Goal: Task Accomplishment & Management: Use online tool/utility

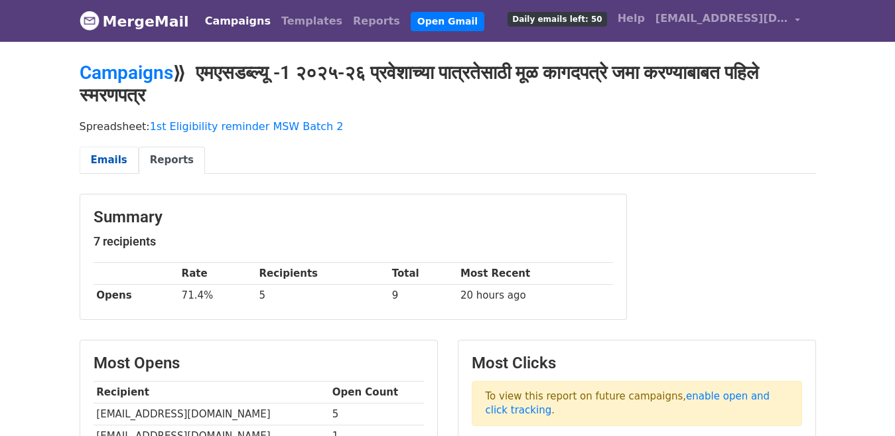
click at [111, 159] on link "Emails" at bounding box center [109, 160] width 59 height 27
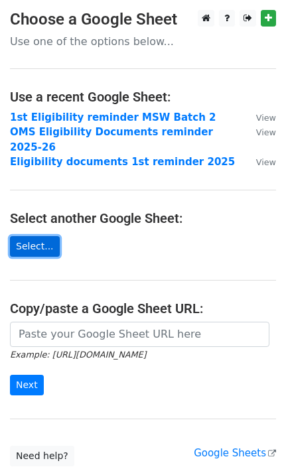
click at [32, 236] on link "Select..." at bounding box center [35, 246] width 50 height 21
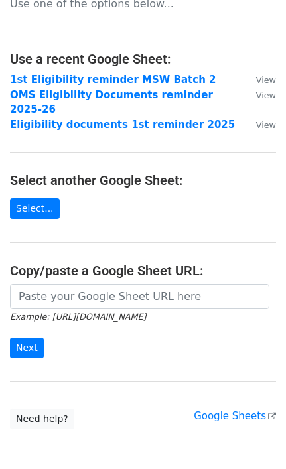
scroll to position [80, 0]
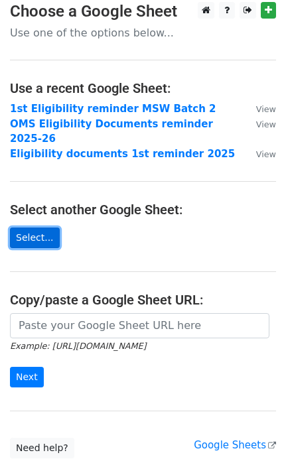
click at [40, 227] on link "Select..." at bounding box center [35, 237] width 50 height 21
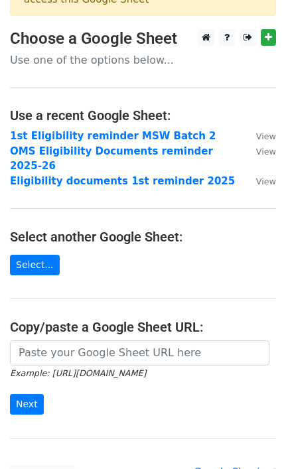
scroll to position [83, 0]
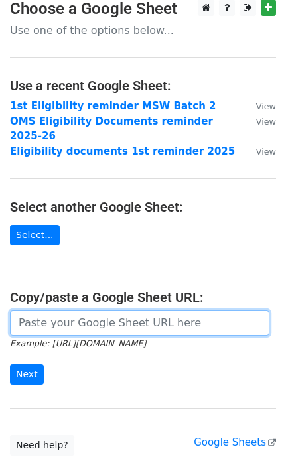
click at [98, 310] on input "url" at bounding box center [139, 322] width 259 height 25
paste input "https://docs.google.com/spreadsheets/d/1lNTGwKHlqoDWkaEljAnSdF61jSclcQ1jAIclicU…"
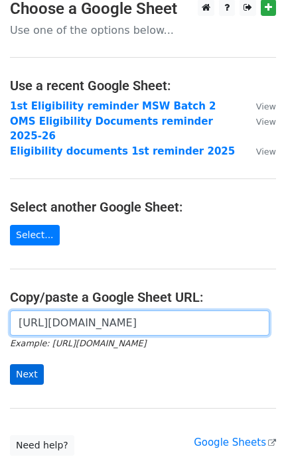
type input "https://docs.google.com/spreadsheets/d/1lNTGwKHlqoDWkaEljAnSdF61jSclcQ1jAIclicU…"
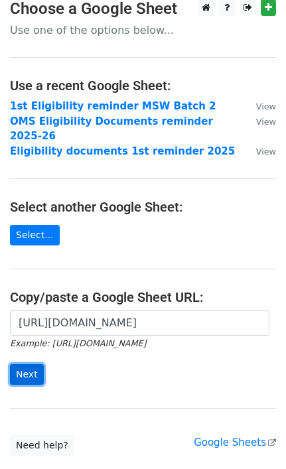
click at [27, 365] on input "Next" at bounding box center [27, 374] width 34 height 21
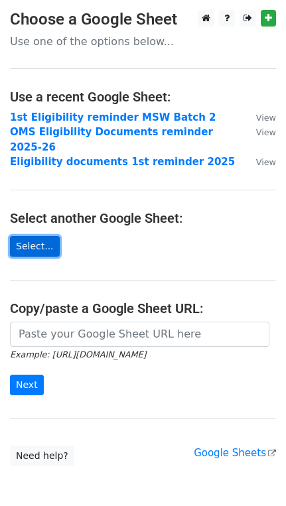
click at [36, 236] on link "Select..." at bounding box center [35, 246] width 50 height 21
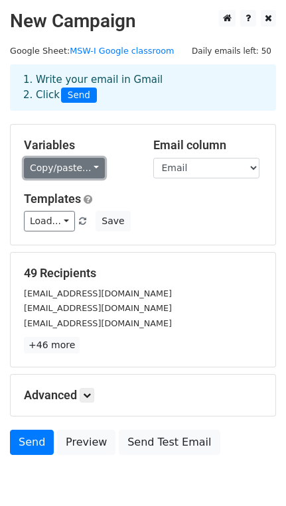
click at [84, 174] on link "Copy/paste..." at bounding box center [64, 168] width 81 height 21
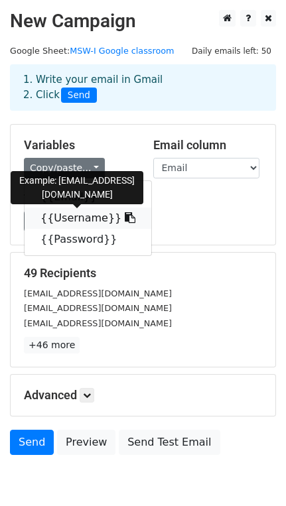
click at [125, 223] on icon at bounding box center [130, 217] width 11 height 11
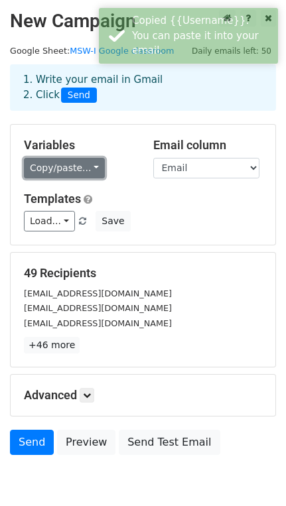
click at [62, 166] on link "Copy/paste..." at bounding box center [64, 168] width 81 height 21
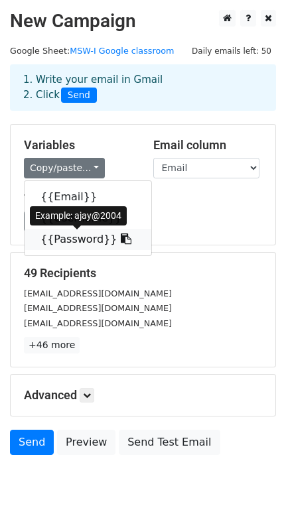
click at [74, 243] on link "{{Password}}" at bounding box center [88, 239] width 127 height 21
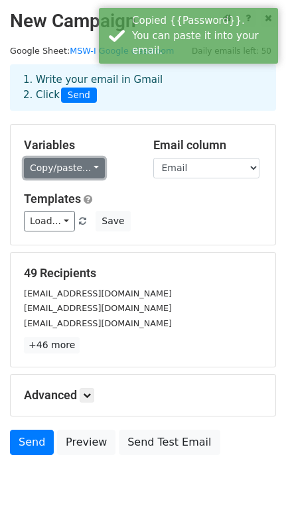
click at [67, 169] on link "Copy/paste..." at bounding box center [64, 168] width 81 height 21
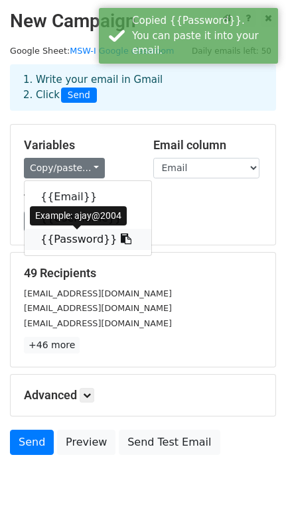
click at [121, 240] on icon at bounding box center [126, 238] width 11 height 11
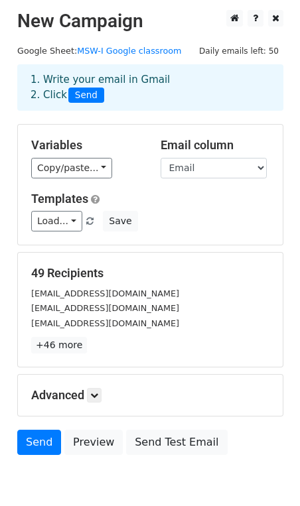
scroll to position [65, 0]
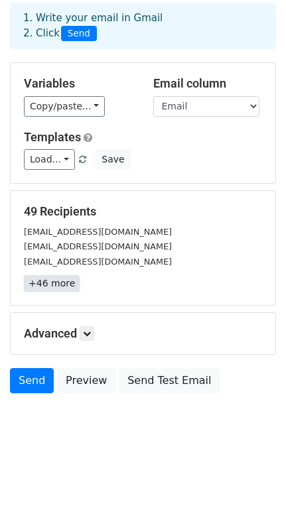
click at [64, 285] on link "+46 more" at bounding box center [52, 283] width 56 height 17
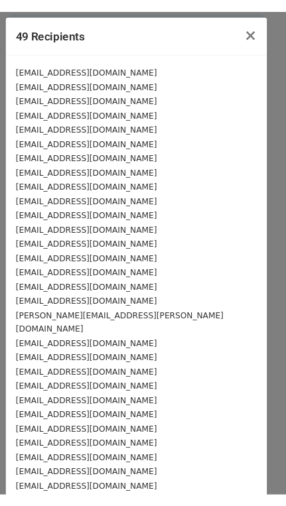
scroll to position [358, 0]
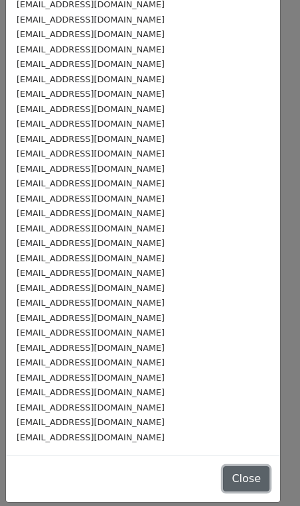
click at [229, 482] on button "Close" at bounding box center [246, 478] width 46 height 25
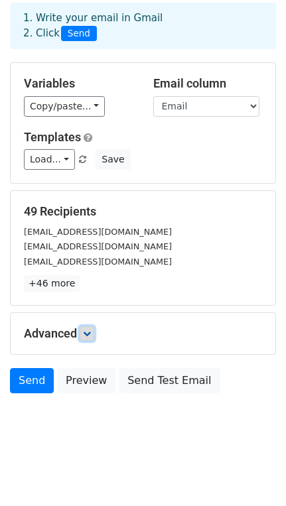
click at [93, 338] on link at bounding box center [87, 333] width 15 height 15
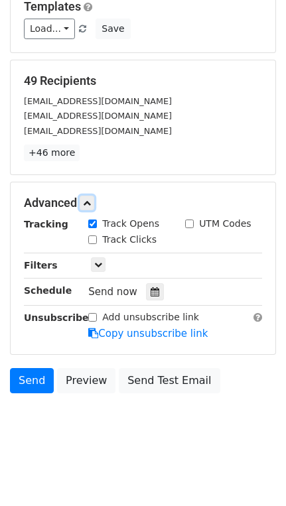
scroll to position [194, 0]
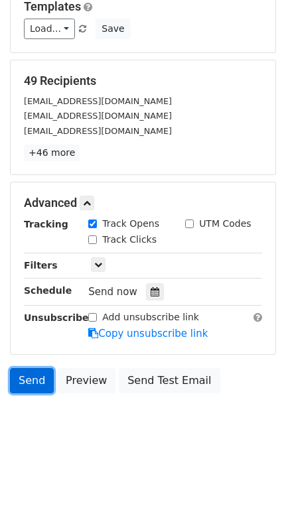
click at [30, 383] on link "Send" at bounding box center [32, 380] width 44 height 25
